Goal: Task Accomplishment & Management: Use online tool/utility

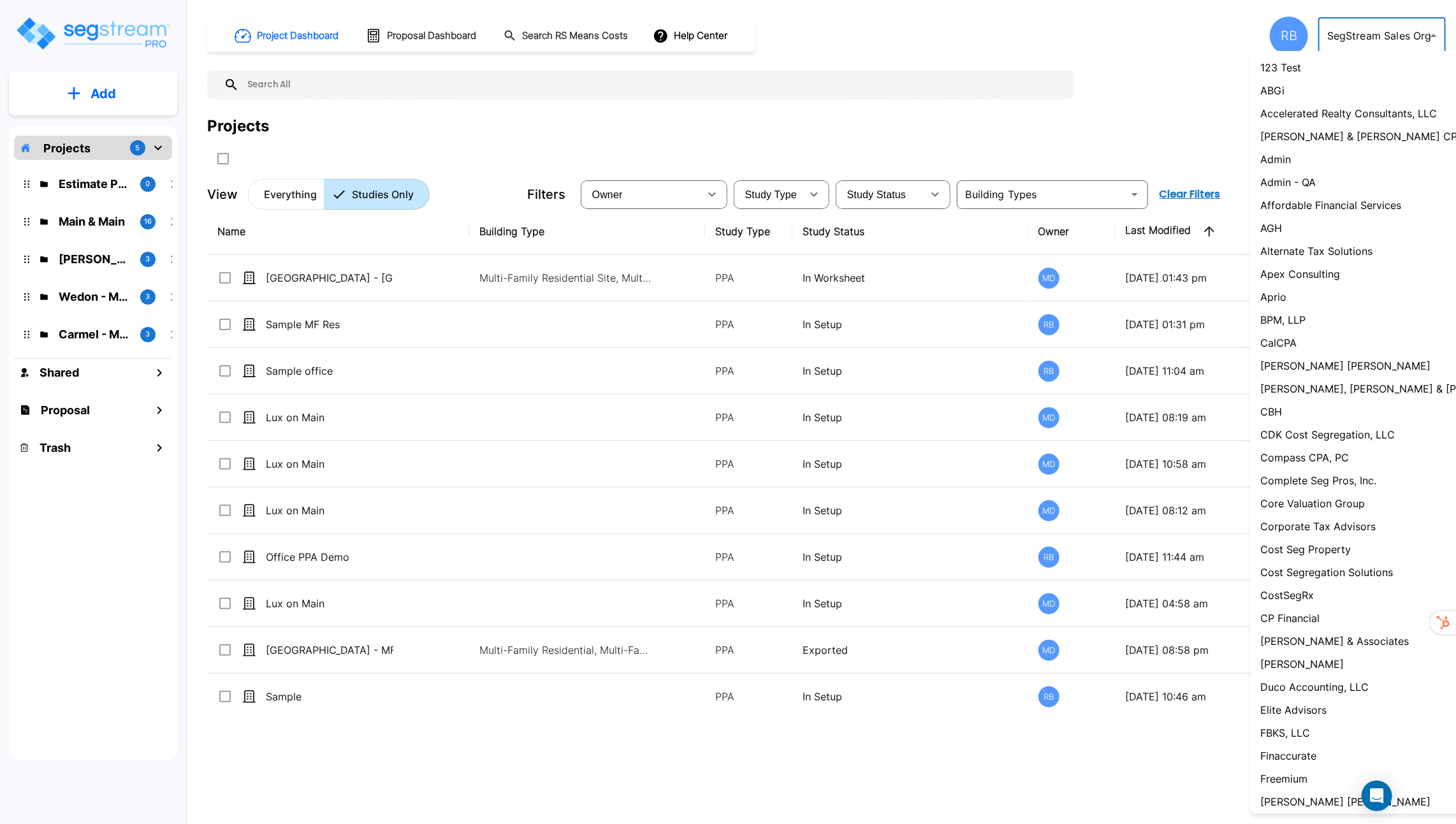
click at [1381, 45] on body "× Your report is being generated. Be patient! × We're working on your Modificat…" at bounding box center [728, 412] width 1456 height 824
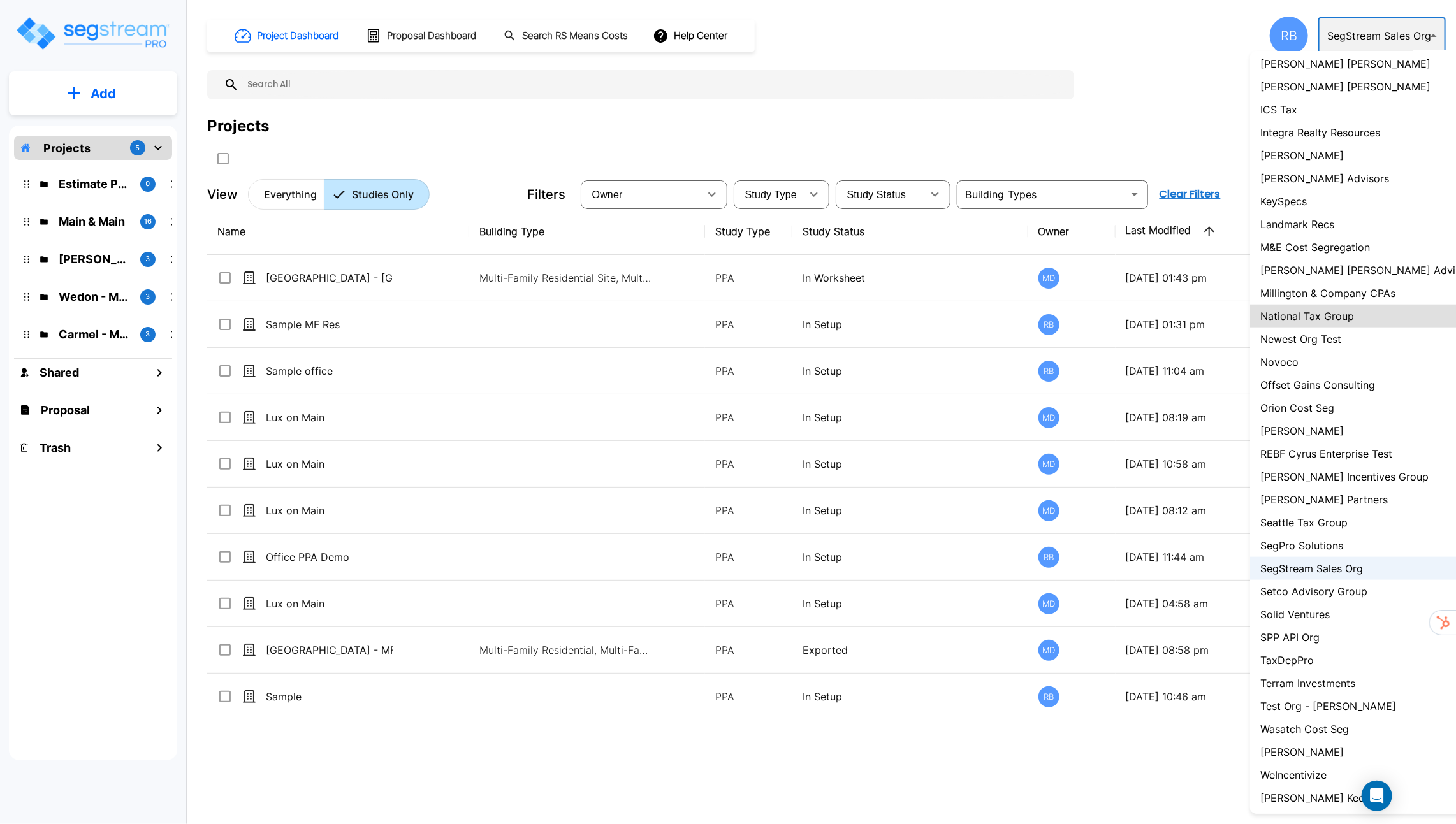
type input "127"
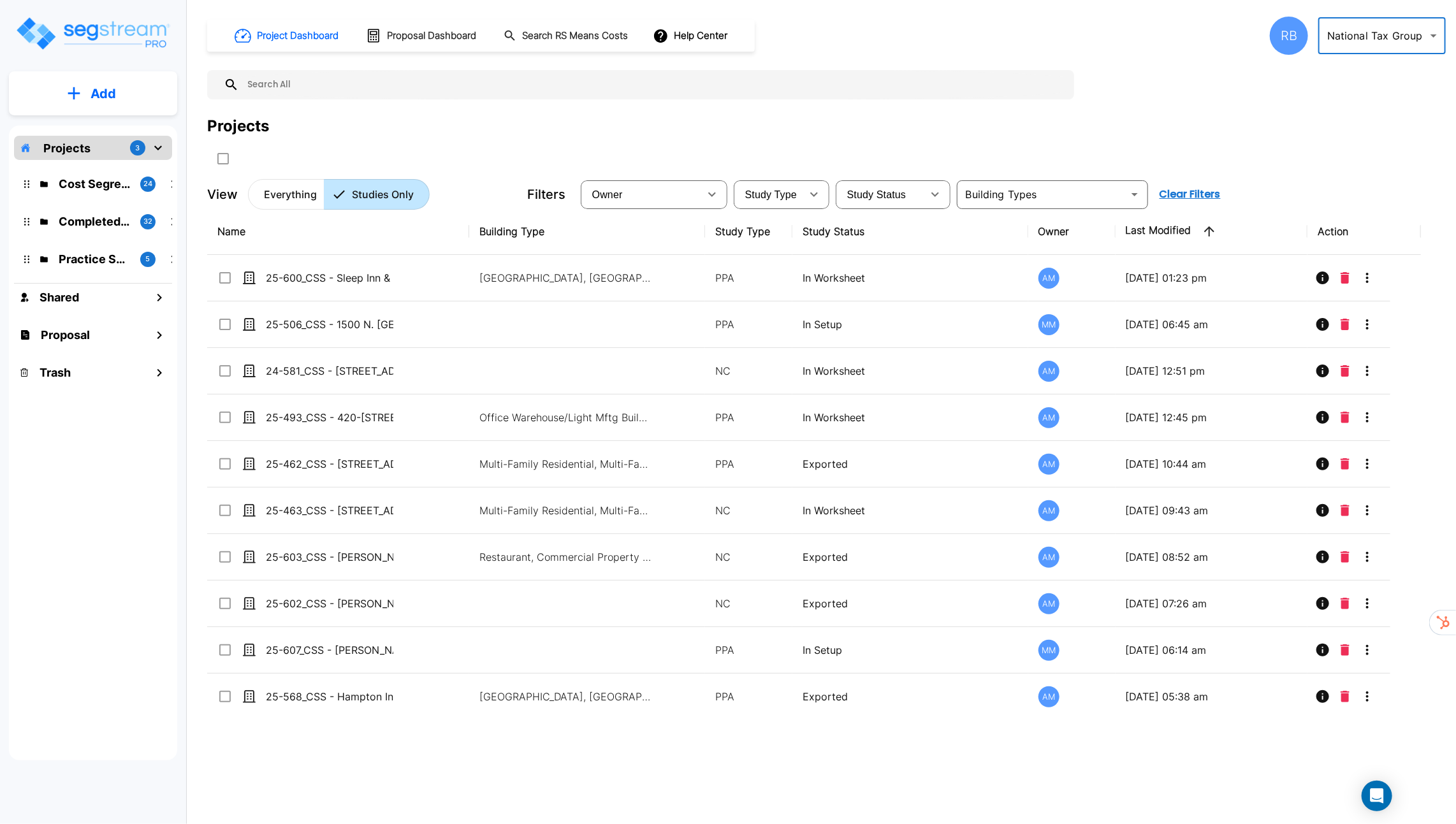
click at [1291, 46] on div "RB" at bounding box center [1288, 35] width 38 height 38
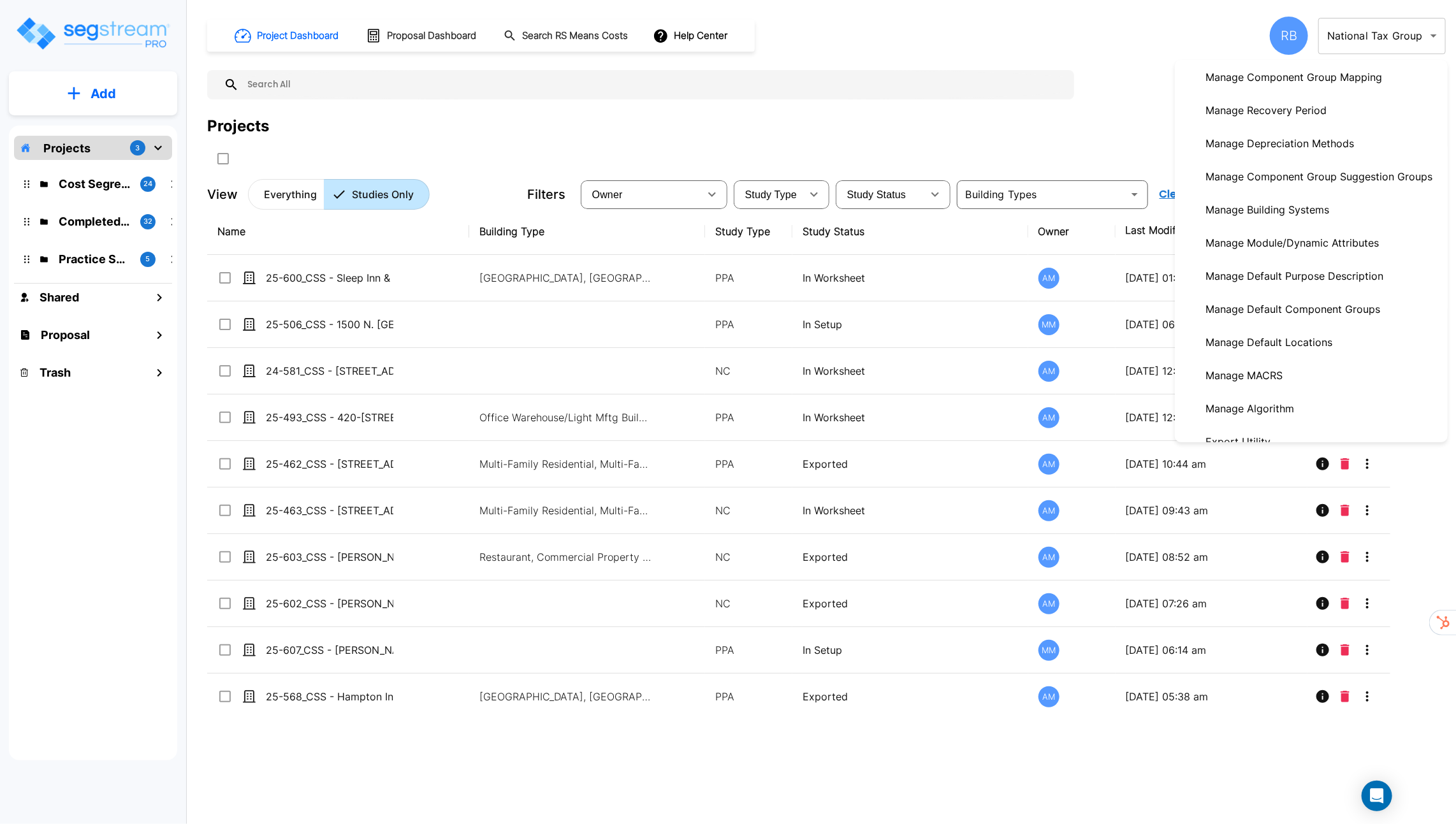
scroll to position [413, 0]
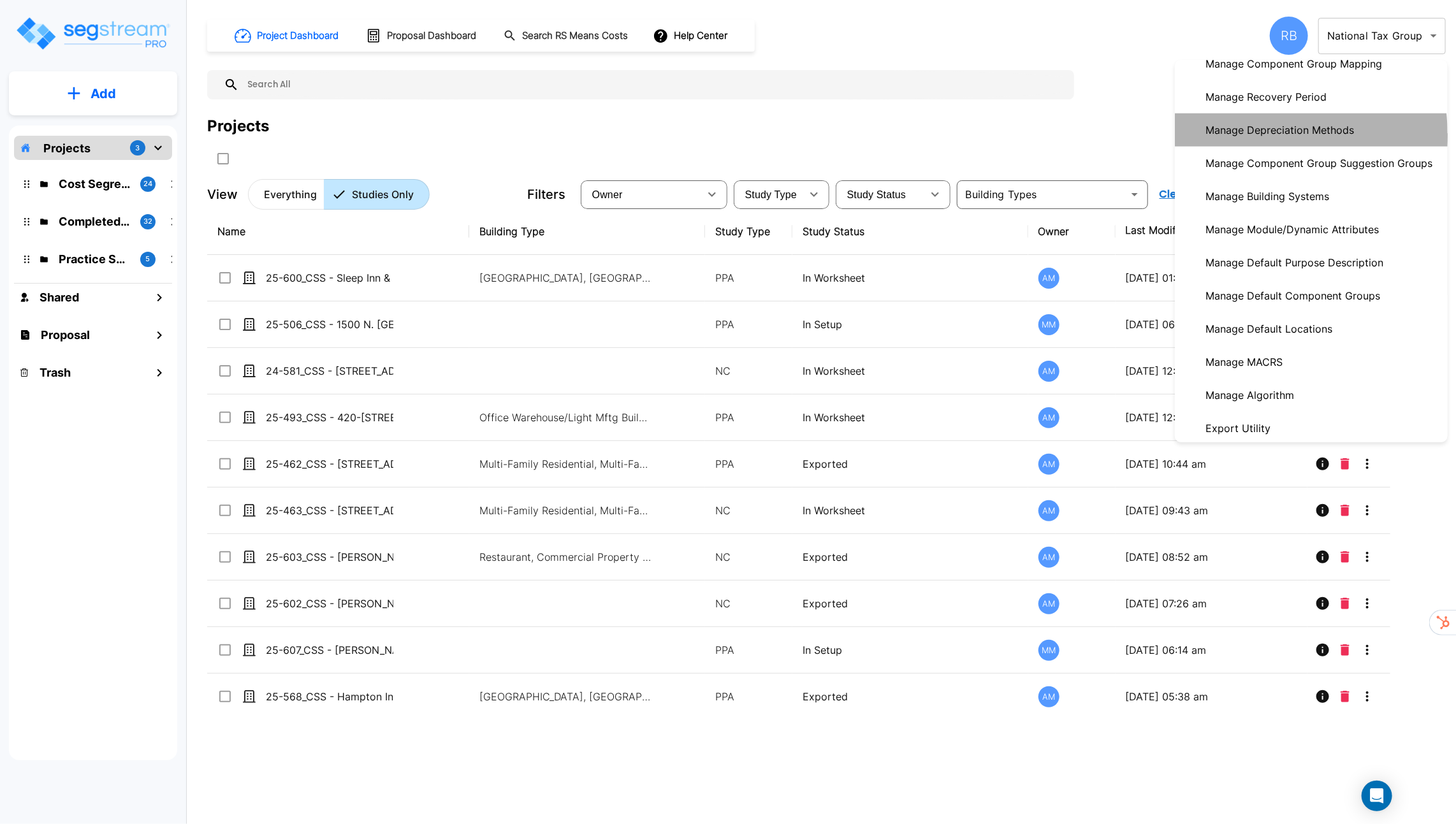
click at [1246, 135] on p "Manage Depreciation Methods" at bounding box center [1279, 130] width 159 height 26
